Goal: Navigation & Orientation: Understand site structure

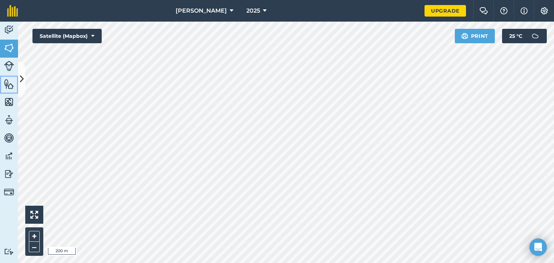
click at [9, 80] on img at bounding box center [9, 84] width 10 height 11
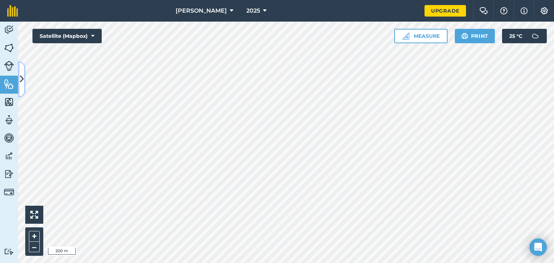
click at [22, 77] on icon at bounding box center [22, 79] width 4 height 13
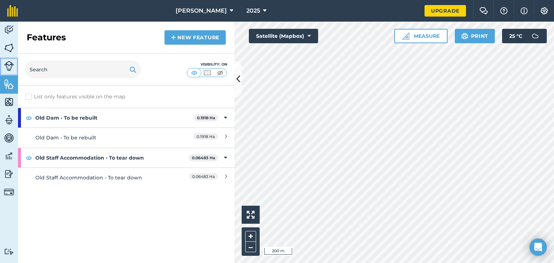
click at [10, 66] on img at bounding box center [9, 66] width 10 height 10
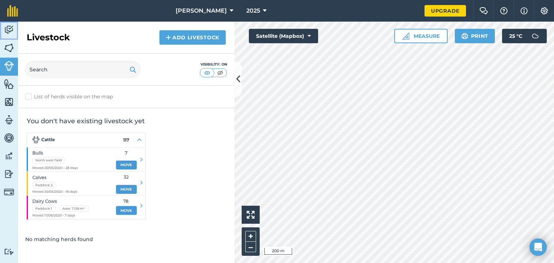
click at [6, 30] on img at bounding box center [9, 30] width 10 height 11
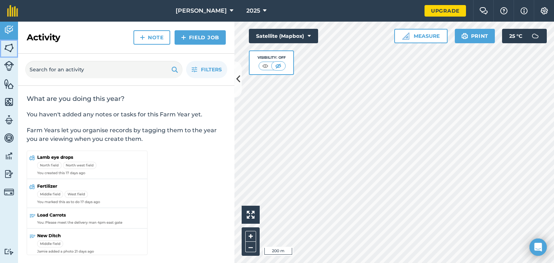
click at [6, 47] on img at bounding box center [9, 48] width 10 height 11
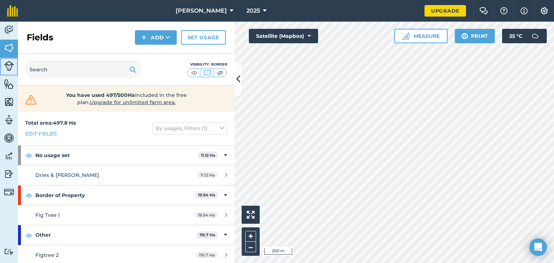
click at [6, 67] on img at bounding box center [9, 66] width 10 height 10
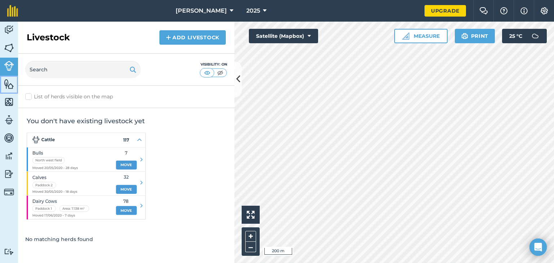
click at [4, 86] on img at bounding box center [9, 84] width 10 height 11
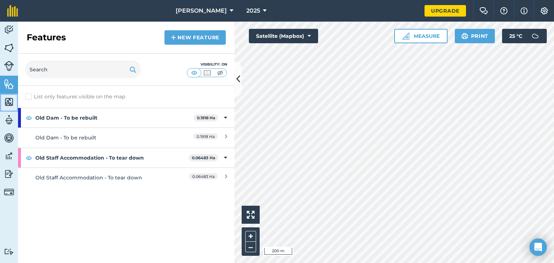
click at [4, 104] on img at bounding box center [9, 102] width 10 height 11
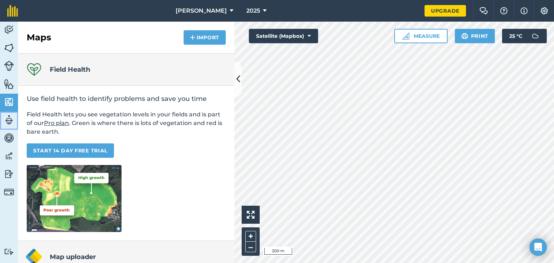
click at [7, 119] on img at bounding box center [9, 120] width 10 height 11
select select "MEMBER"
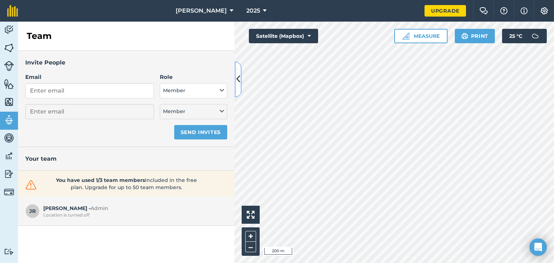
click at [237, 73] on icon at bounding box center [238, 79] width 4 height 13
